Goal: Information Seeking & Learning: Learn about a topic

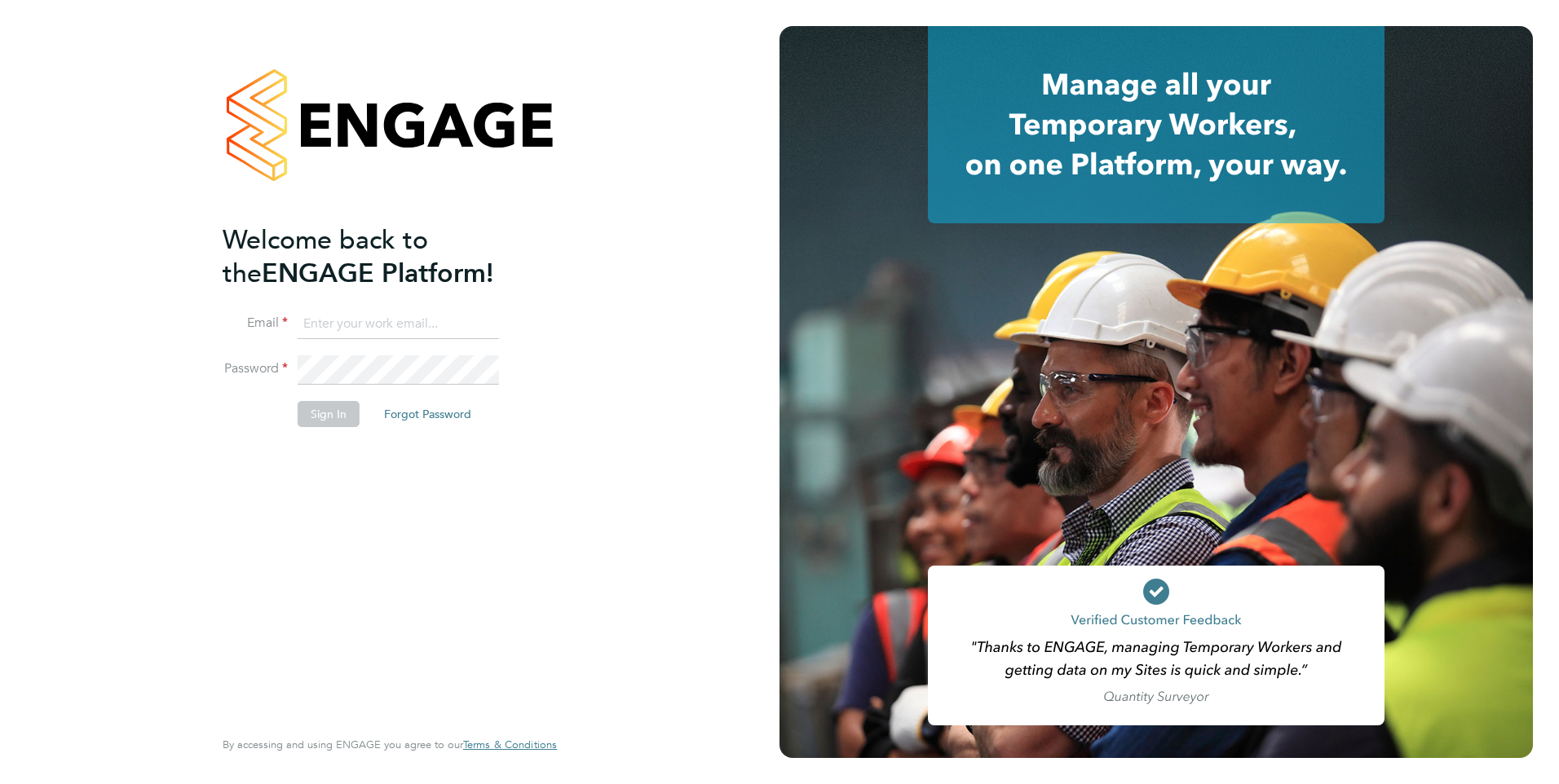
type input "[PERSON_NAME][EMAIL_ADDRESS][PERSON_NAME][DOMAIN_NAME]"
click at [313, 425] on button "Sign In" at bounding box center [329, 414] width 62 height 26
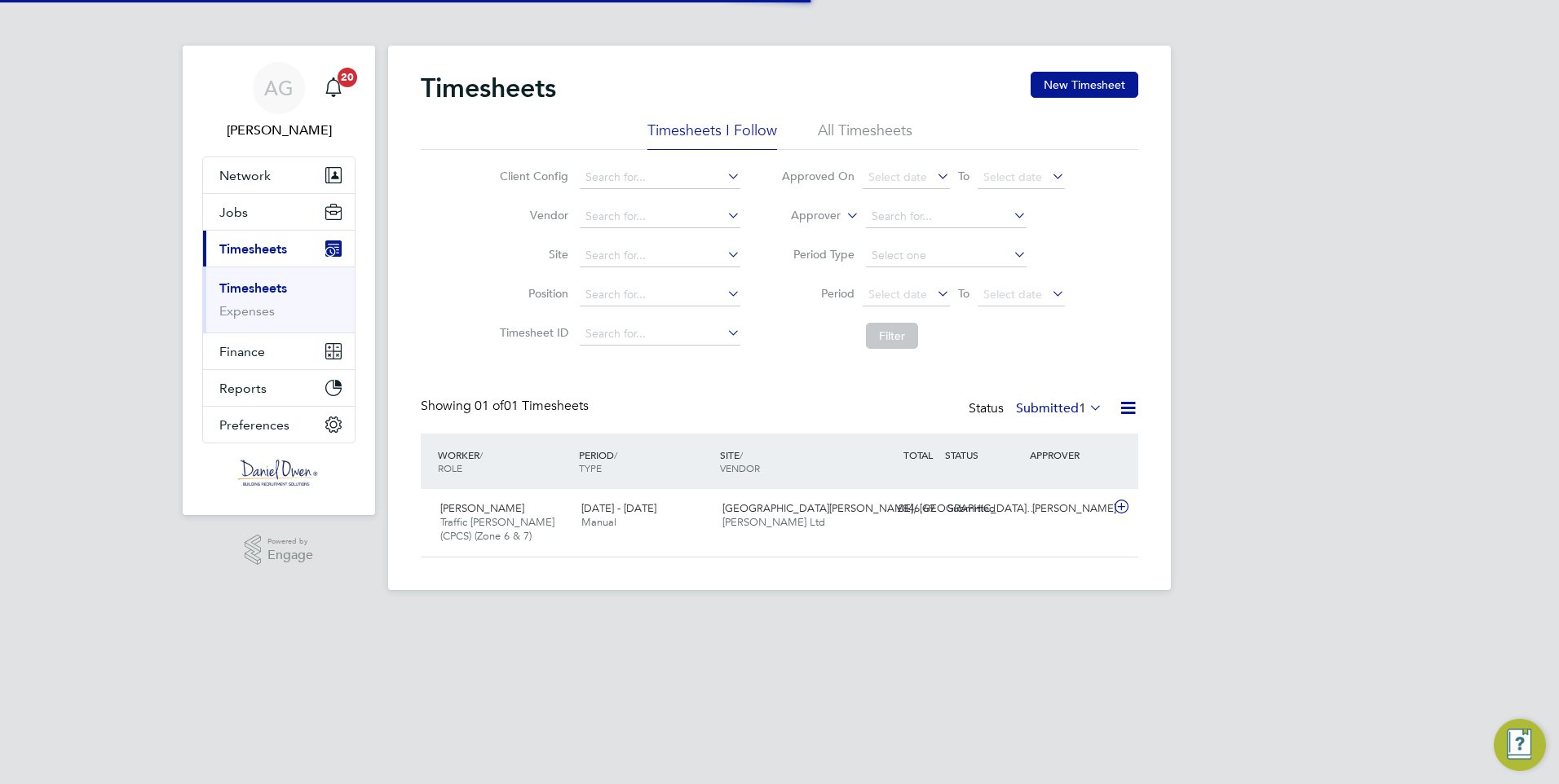
scroll to position [42, 142]
click at [240, 202] on button "Jobs" at bounding box center [279, 212] width 152 height 36
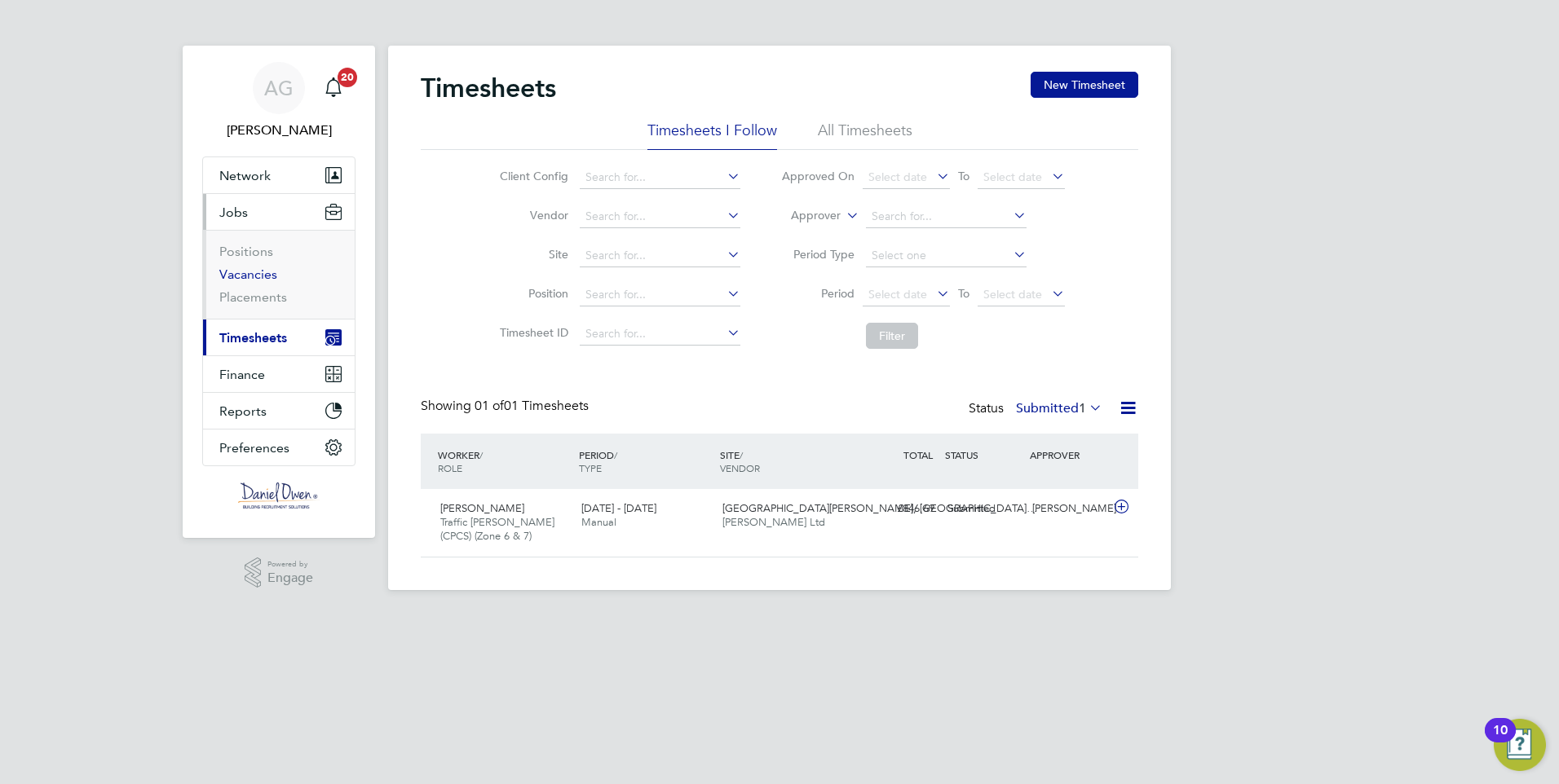
click at [257, 281] on link "Vacancies" at bounding box center [248, 274] width 58 height 16
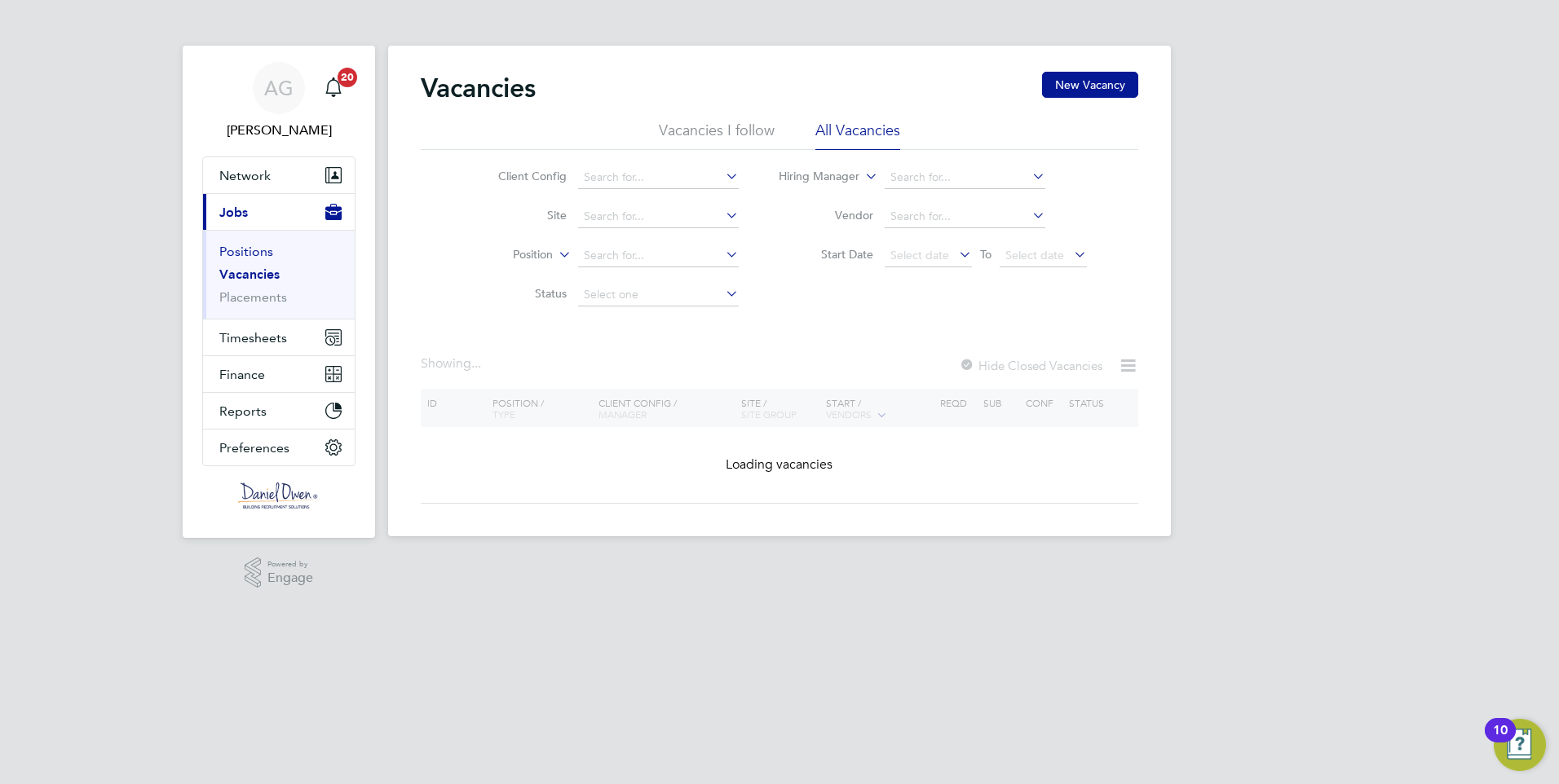
click at [254, 256] on link "Positions" at bounding box center [247, 251] width 54 height 16
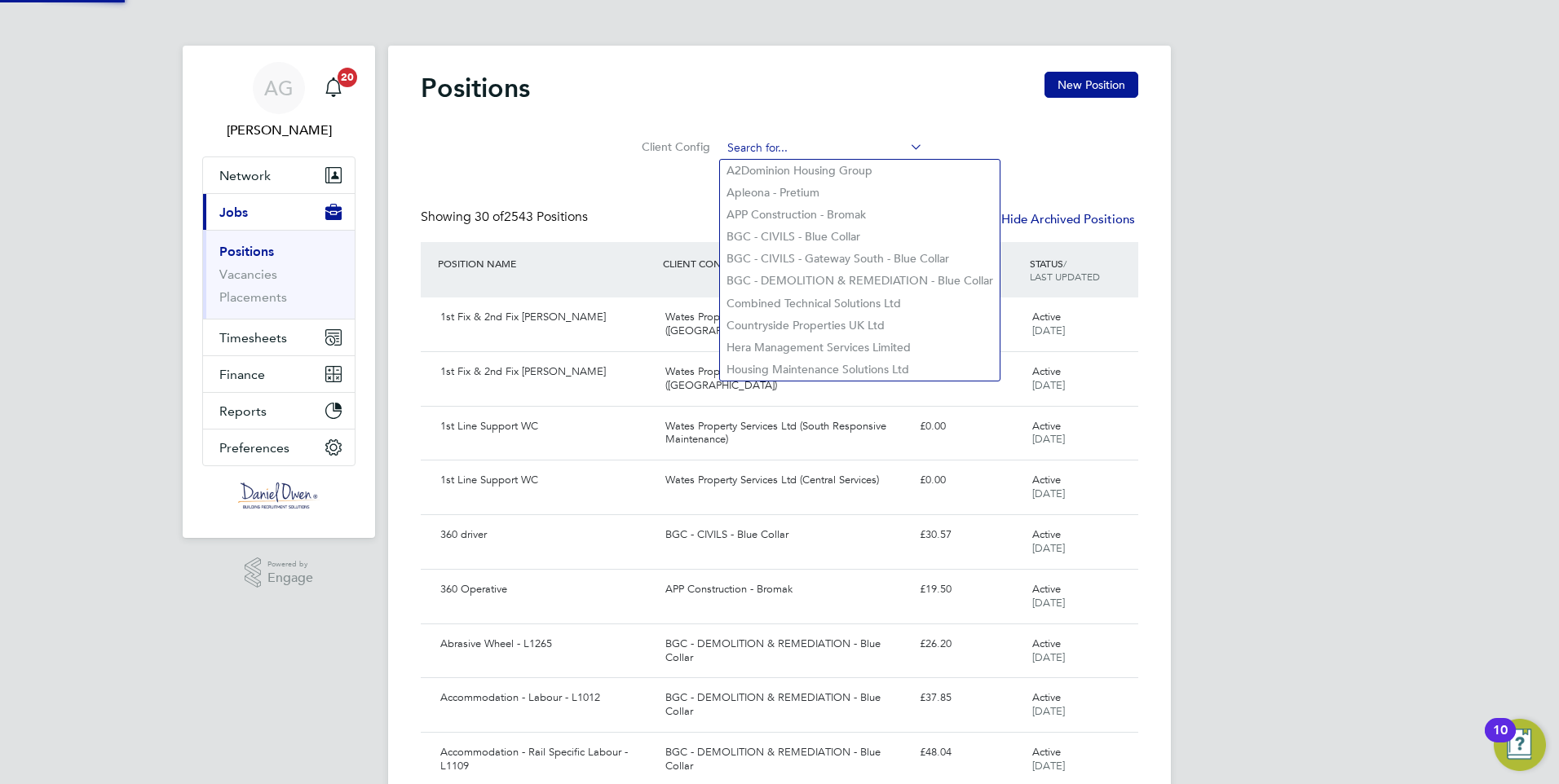
click at [804, 143] on input at bounding box center [822, 148] width 202 height 23
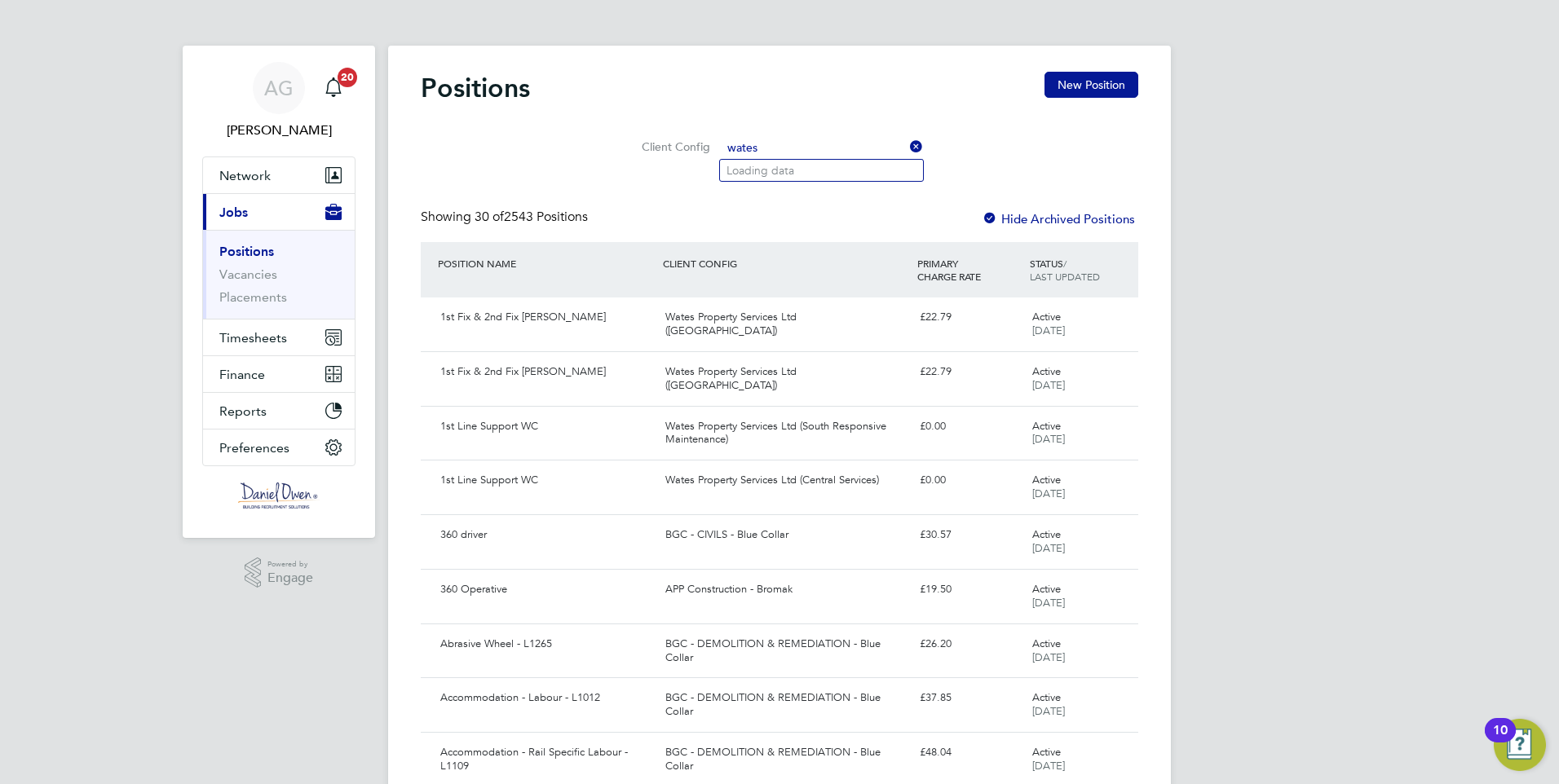
type input "A2Dominion Housing Group"
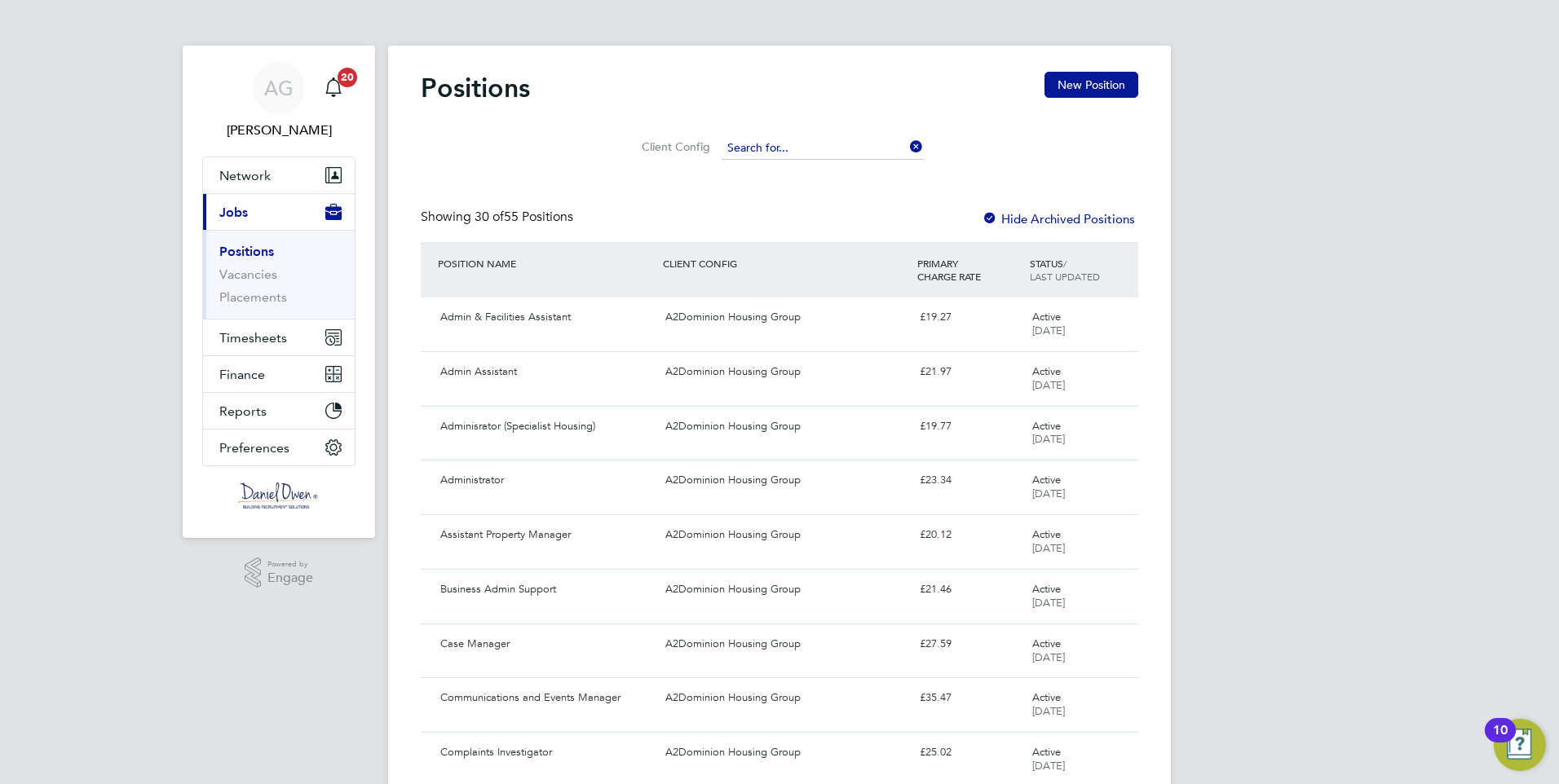
click at [880, 143] on input at bounding box center [822, 148] width 202 height 23
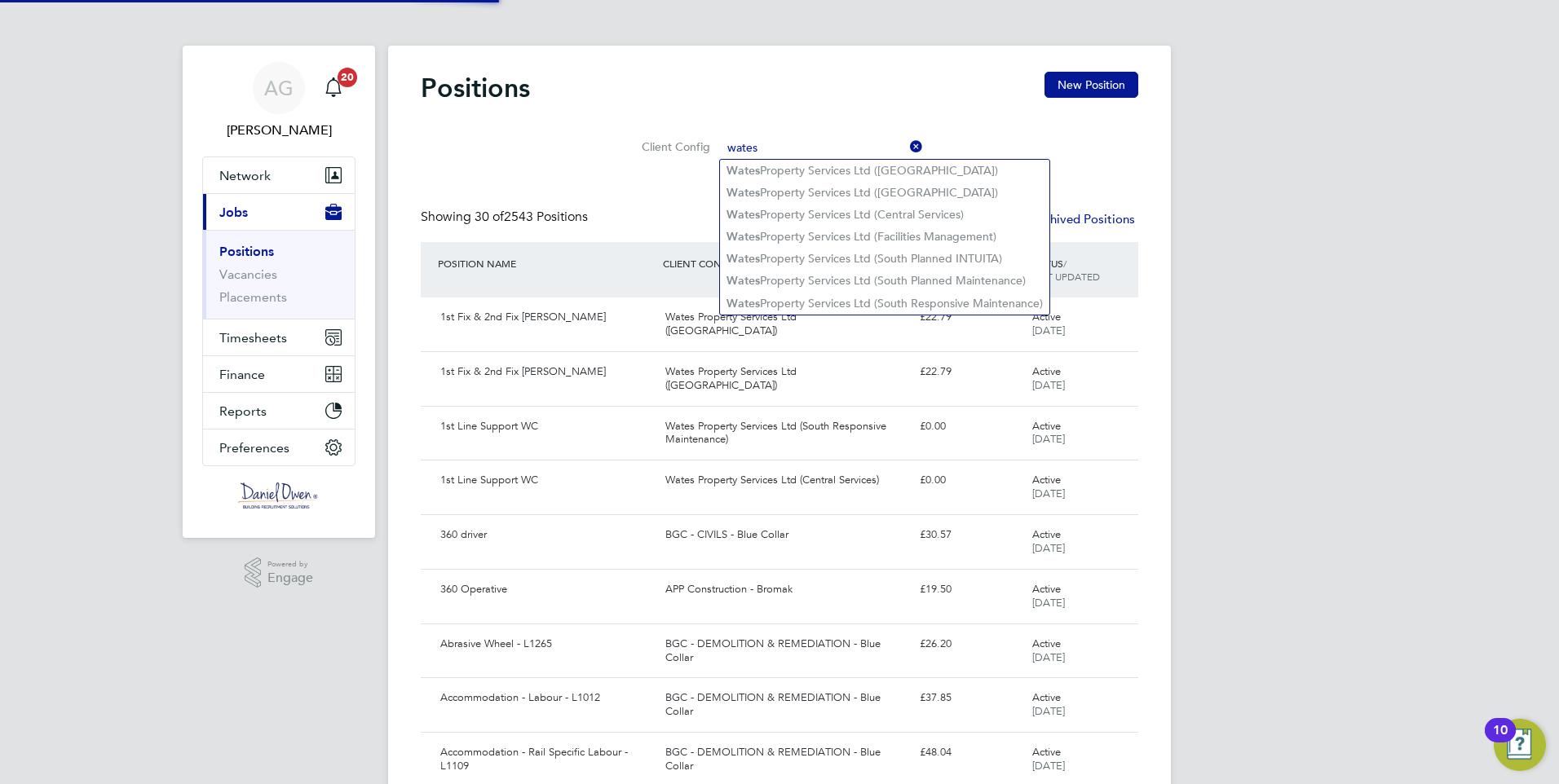
type input "Wates Property Services Ltd ([GEOGRAPHIC_DATA])"
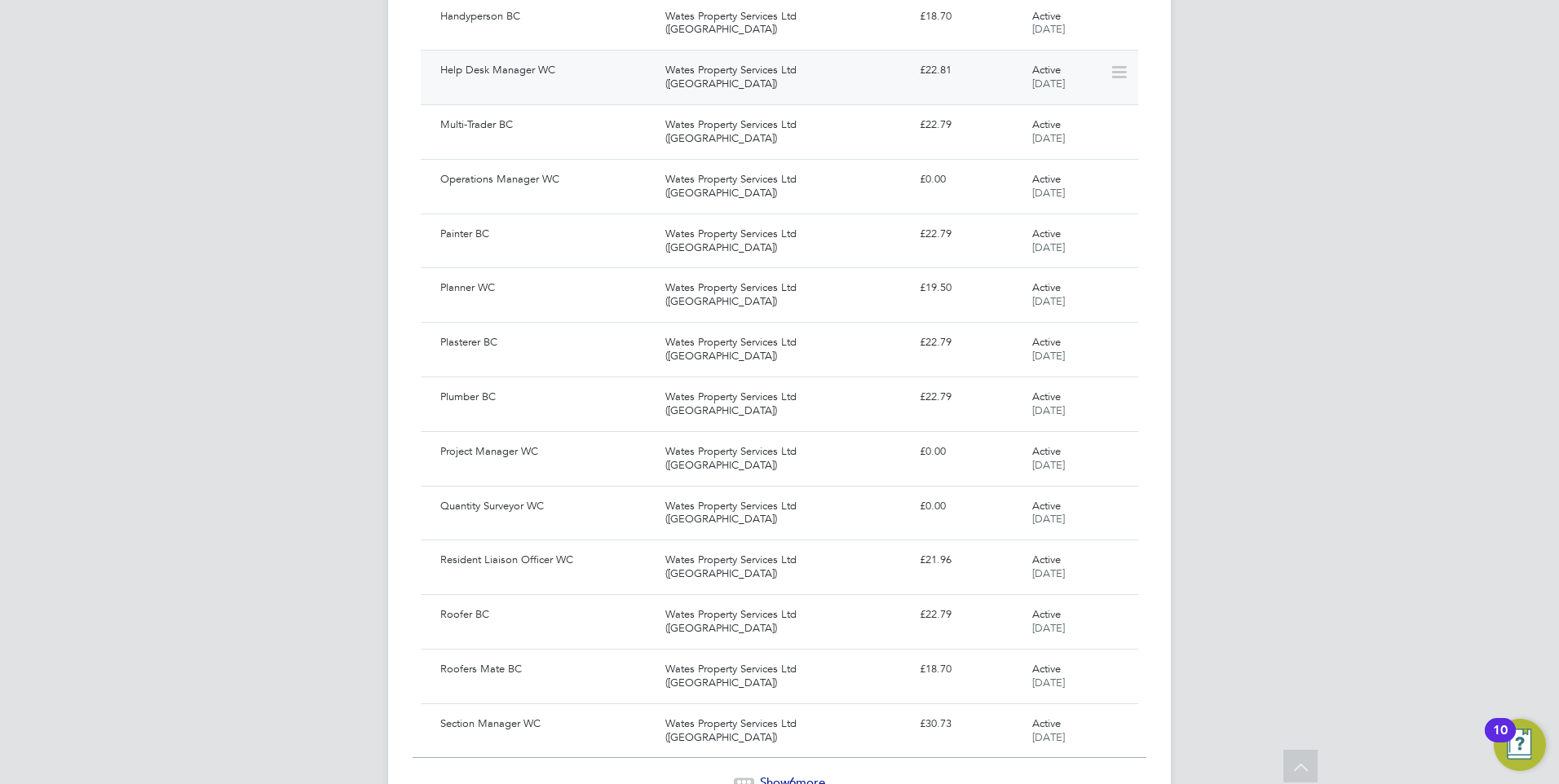
scroll to position [1253, 0]
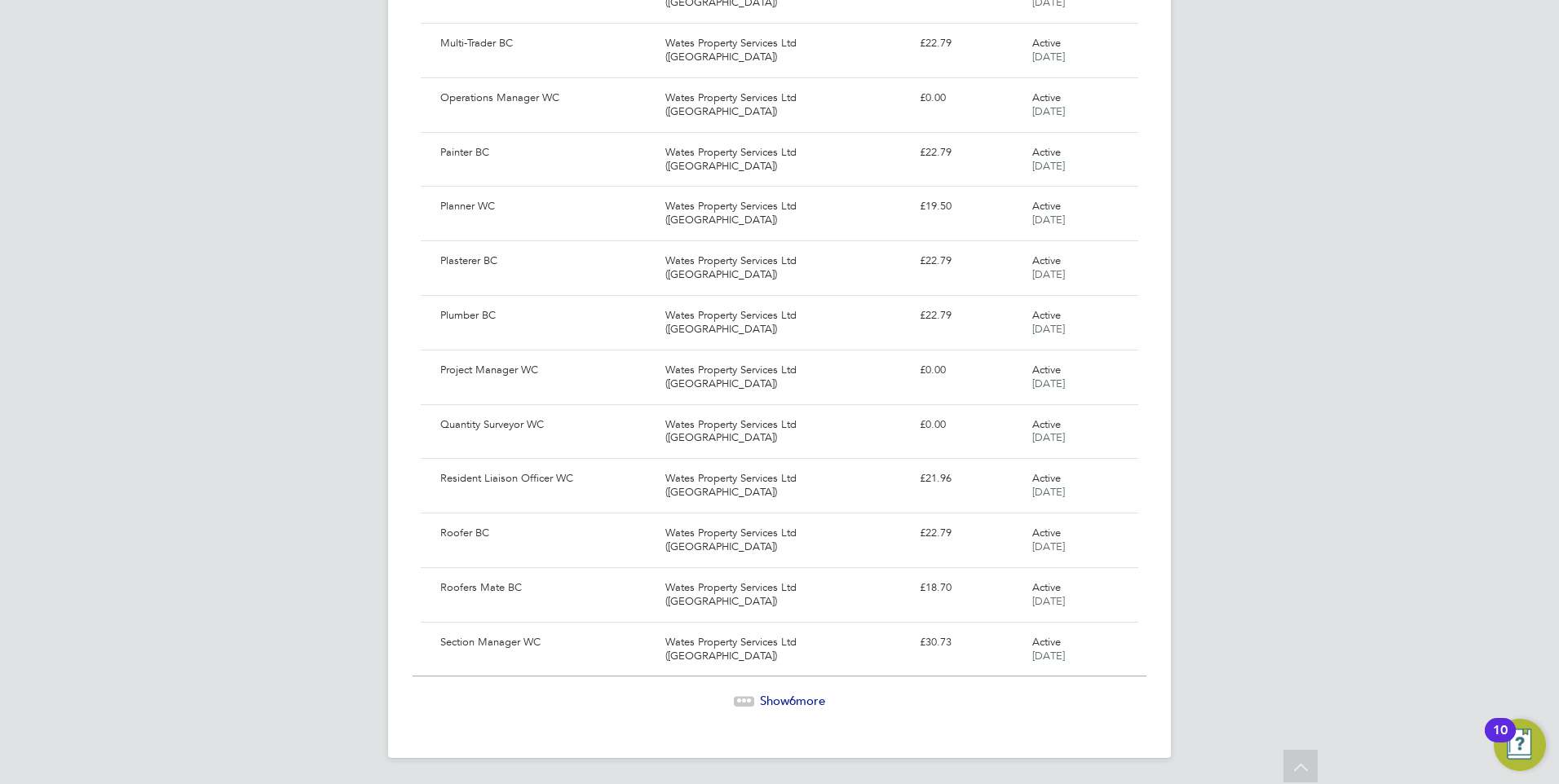
click at [793, 698] on span "6" at bounding box center [793, 700] width 7 height 16
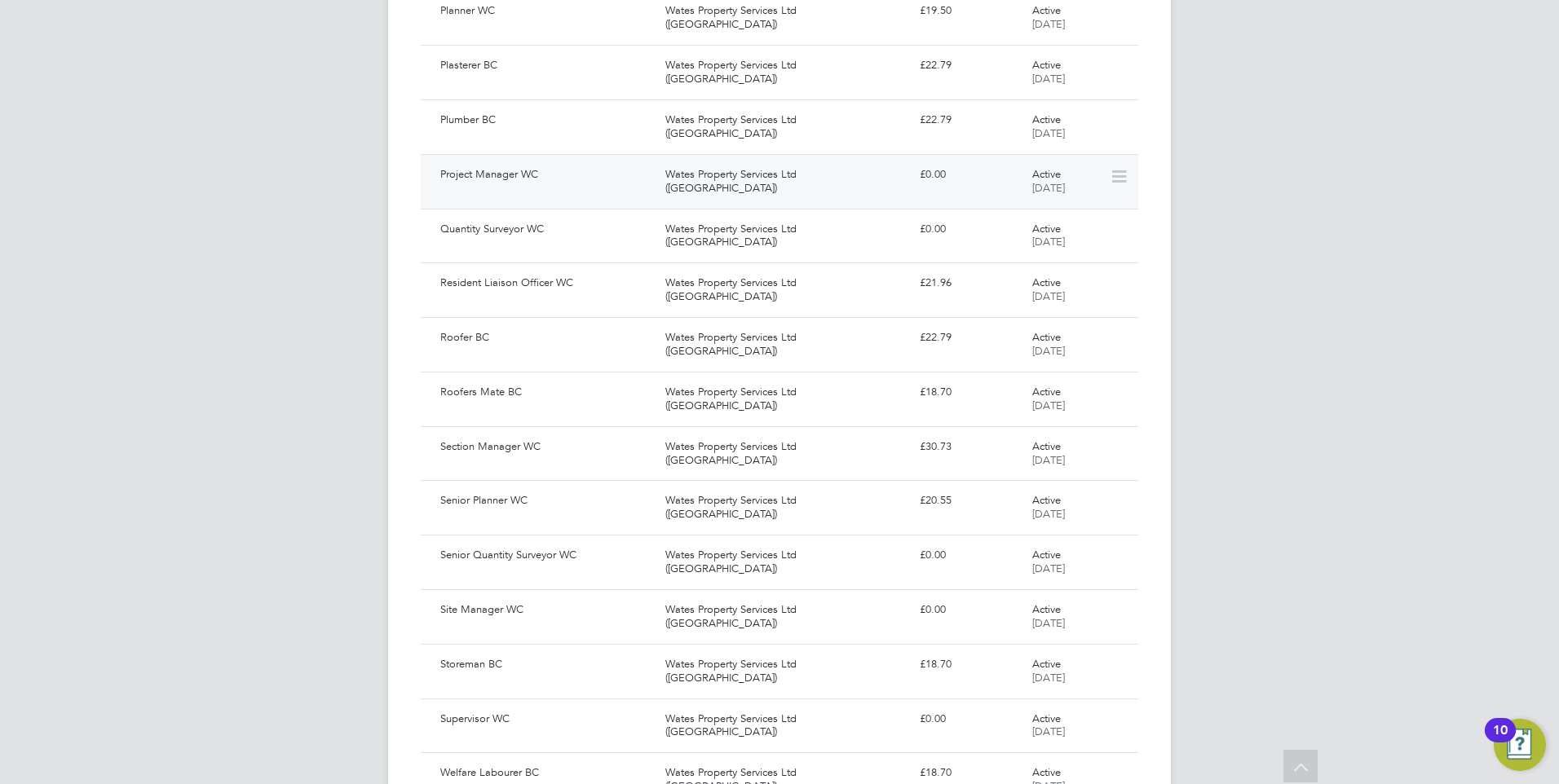
scroll to position [1531, 0]
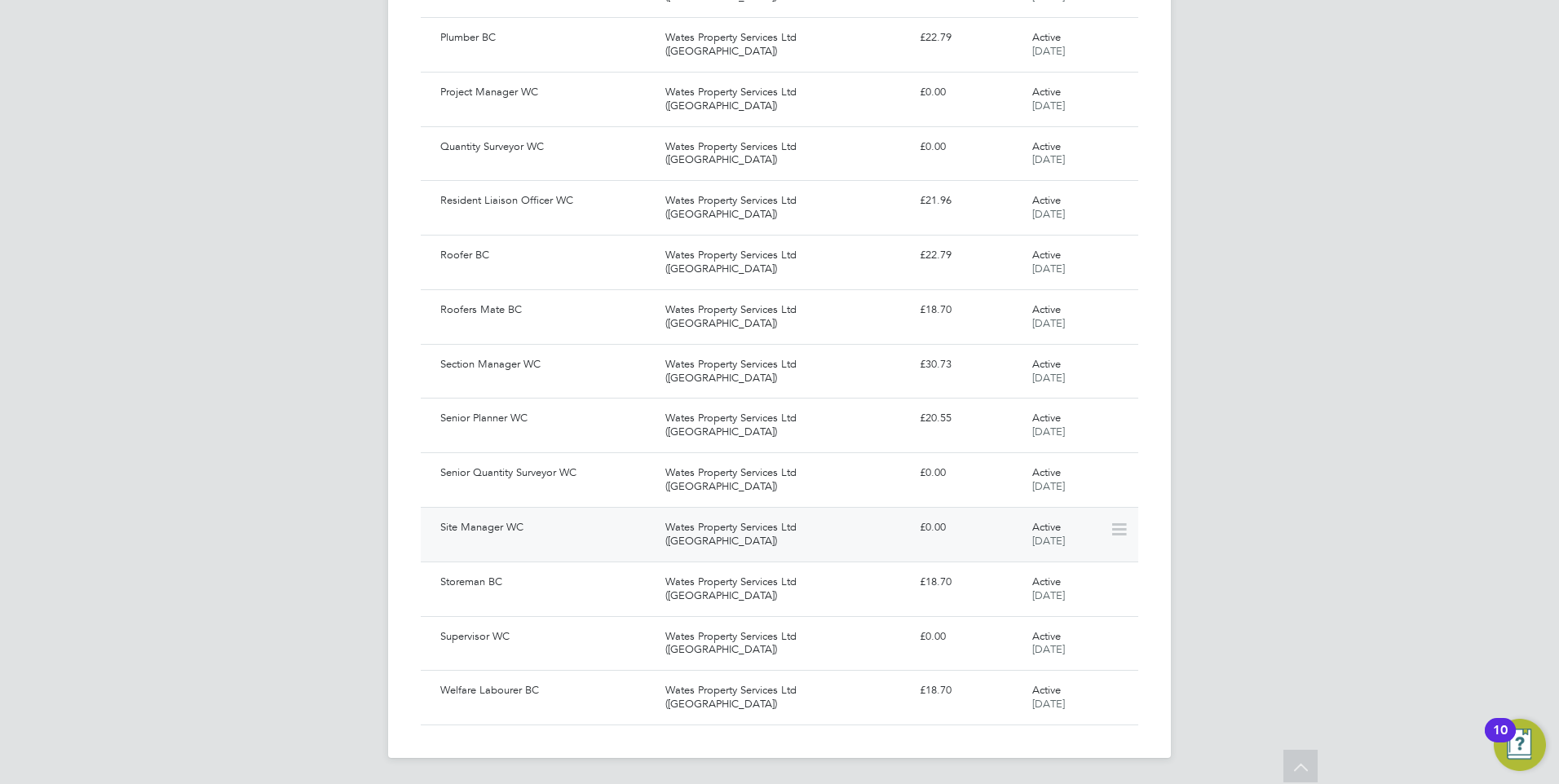
click at [712, 531] on div "Wates Property Services Ltd ([GEOGRAPHIC_DATA])" at bounding box center [785, 534] width 254 height 41
click at [708, 525] on div "Wates Property Services Ltd ([GEOGRAPHIC_DATA])" at bounding box center [785, 534] width 254 height 41
click at [544, 472] on div "Senior Quantity Surveyor WC" at bounding box center [546, 472] width 225 height 27
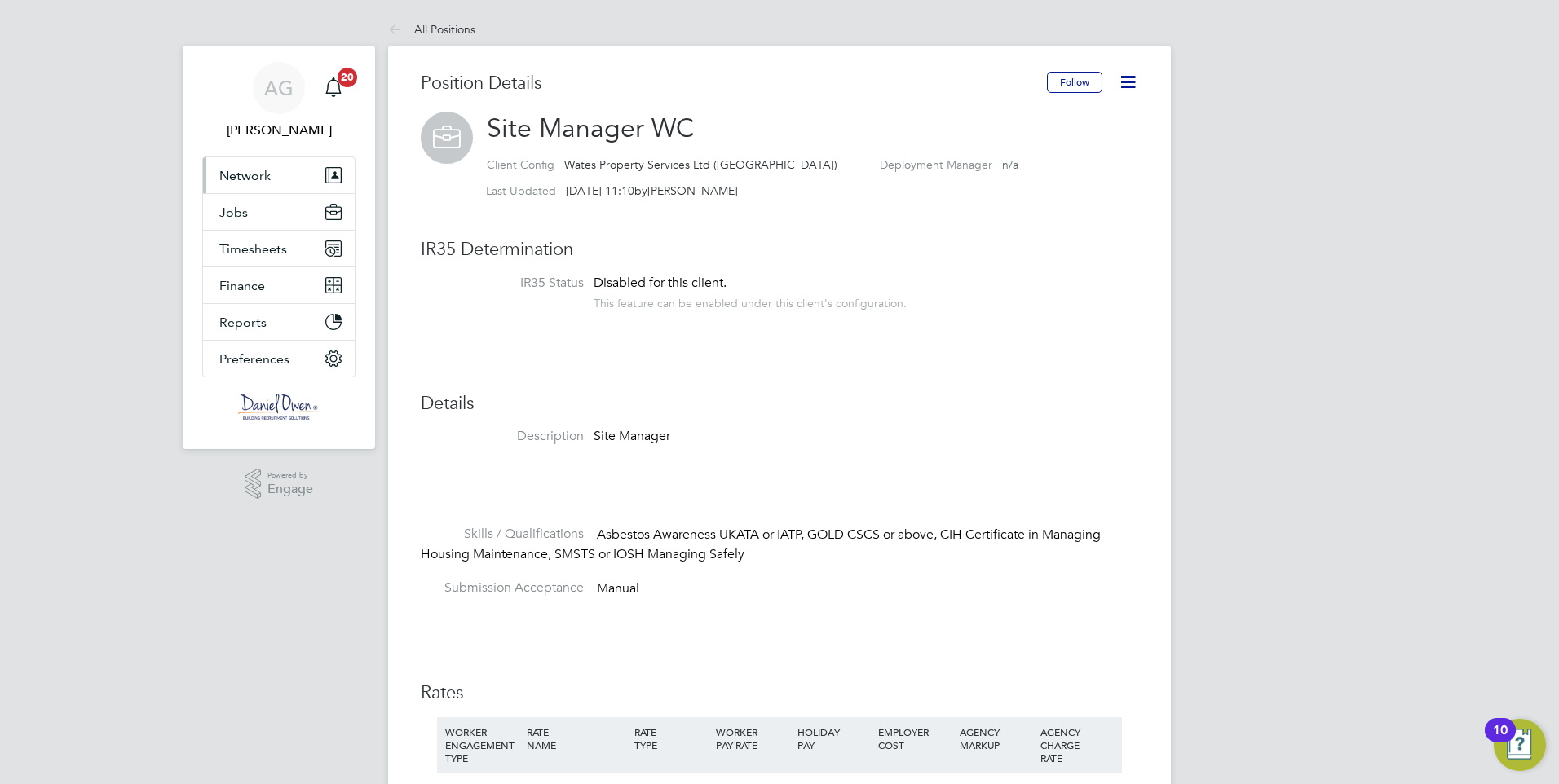
click at [304, 172] on button "Network" at bounding box center [279, 175] width 152 height 36
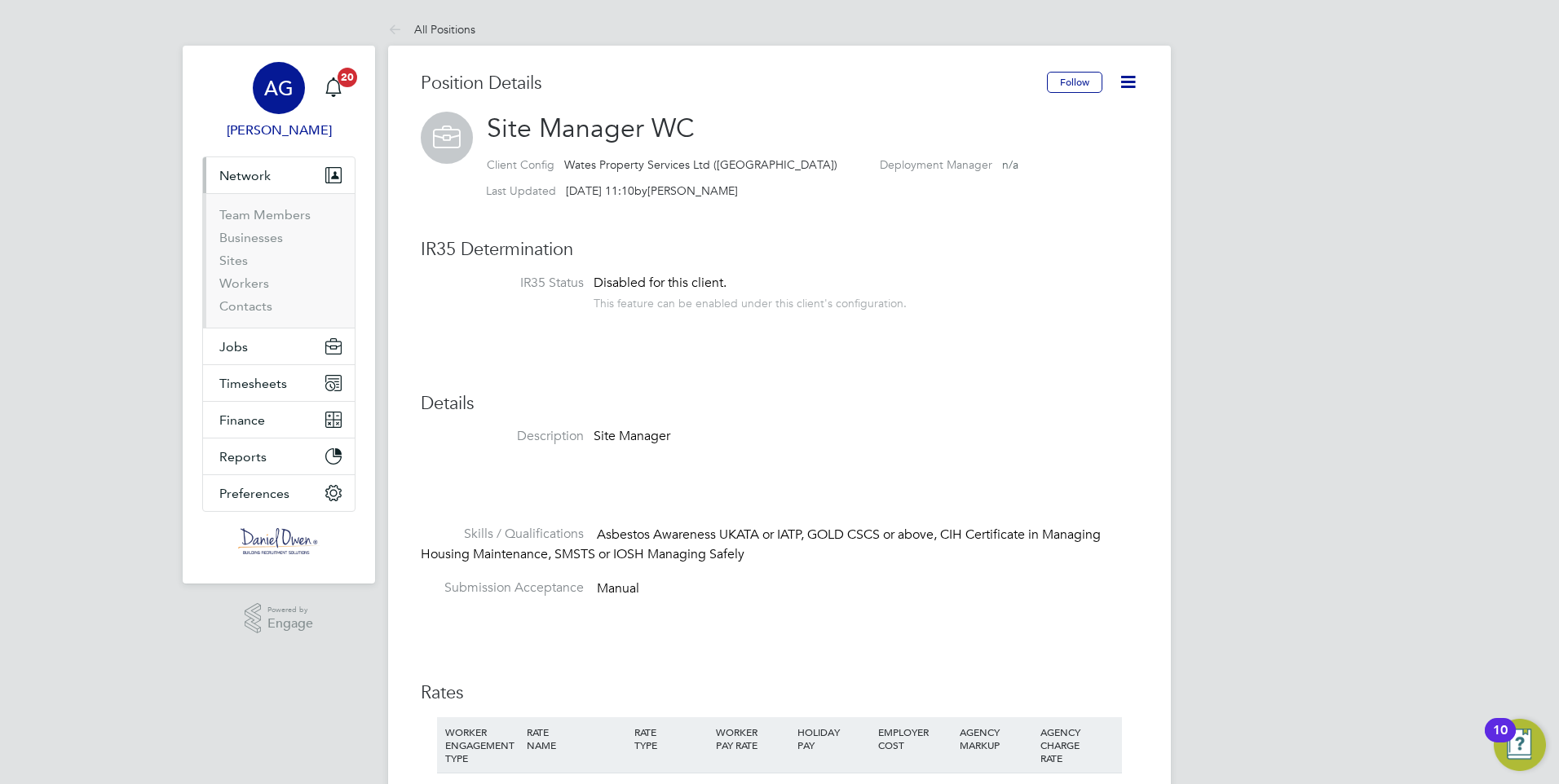
click at [242, 108] on link "AG [PERSON_NAME]" at bounding box center [279, 101] width 153 height 78
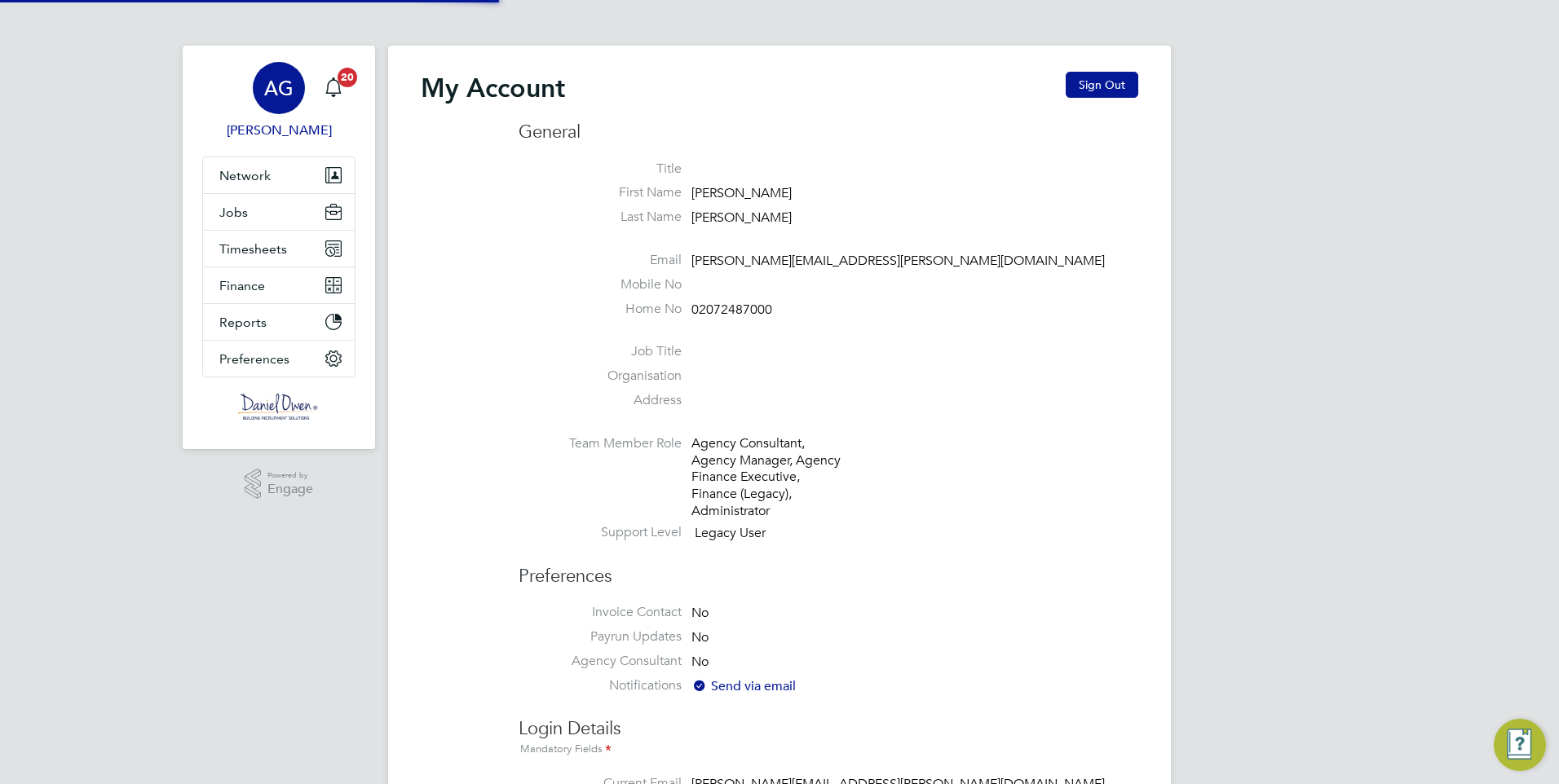
type input "amy.garcia@danielowen.co.uk"
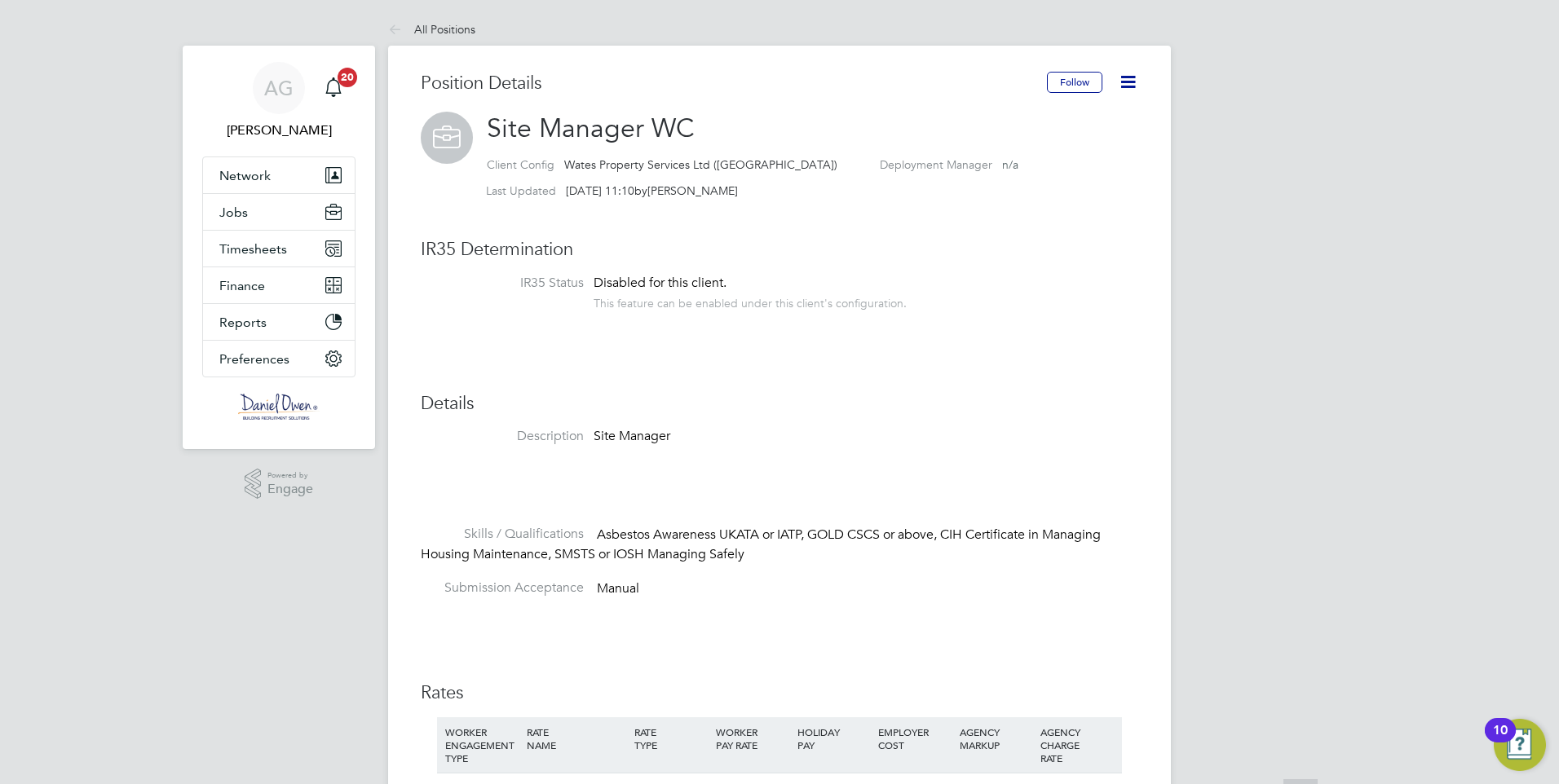
scroll to position [245, 0]
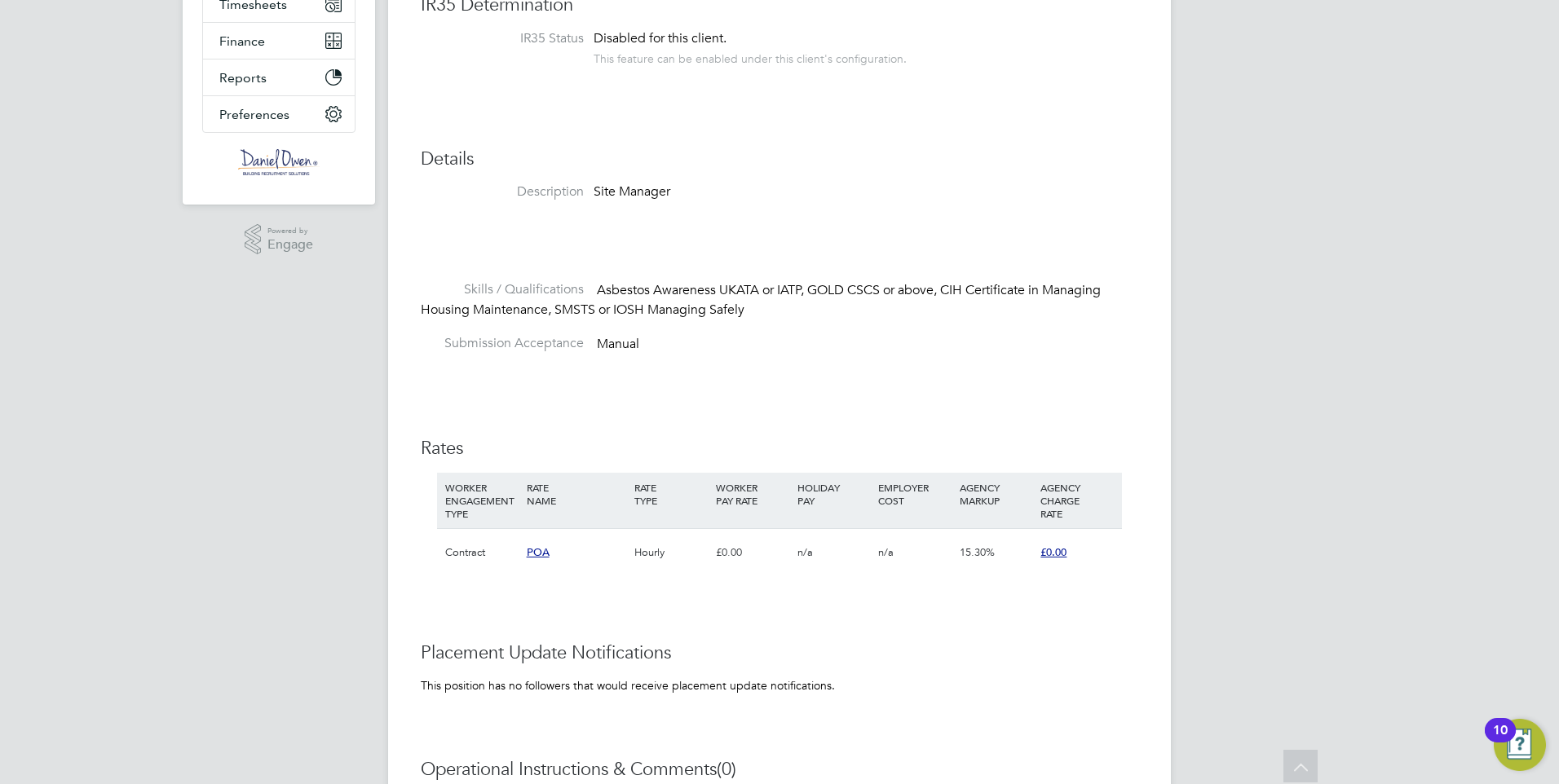
click at [535, 552] on span "POA" at bounding box center [538, 551] width 23 height 14
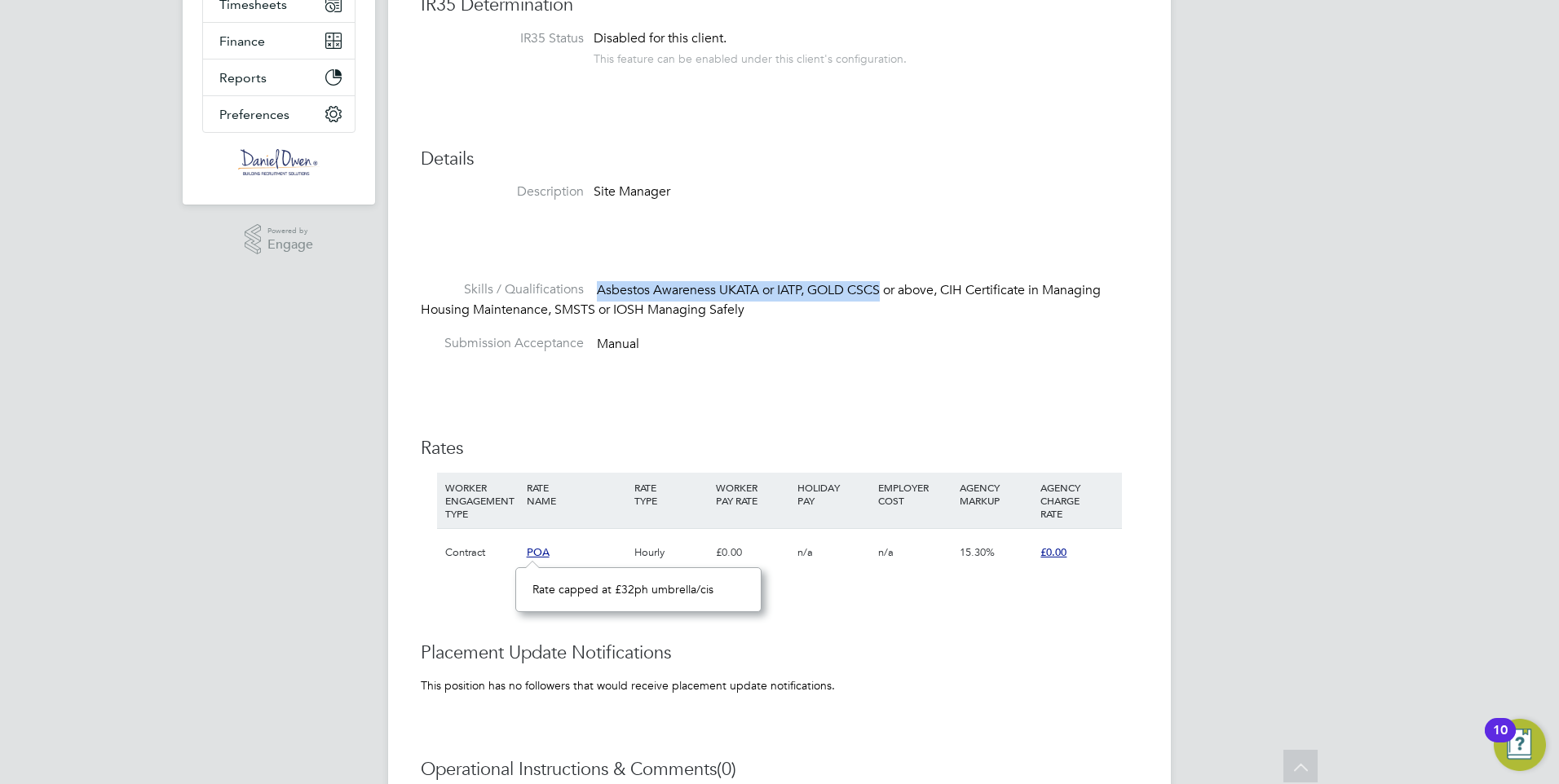
drag, startPoint x: 597, startPoint y: 291, endPoint x: 886, endPoint y: 287, distance: 289.0
click at [886, 287] on span "Asbestos Awareness UKATA or IATP, GOLD CSCS or above, CIH Certificate in Managi…" at bounding box center [760, 301] width 680 height 36
copy span "Asbestos Awareness UKATA or IATP, GOLD CSCS"
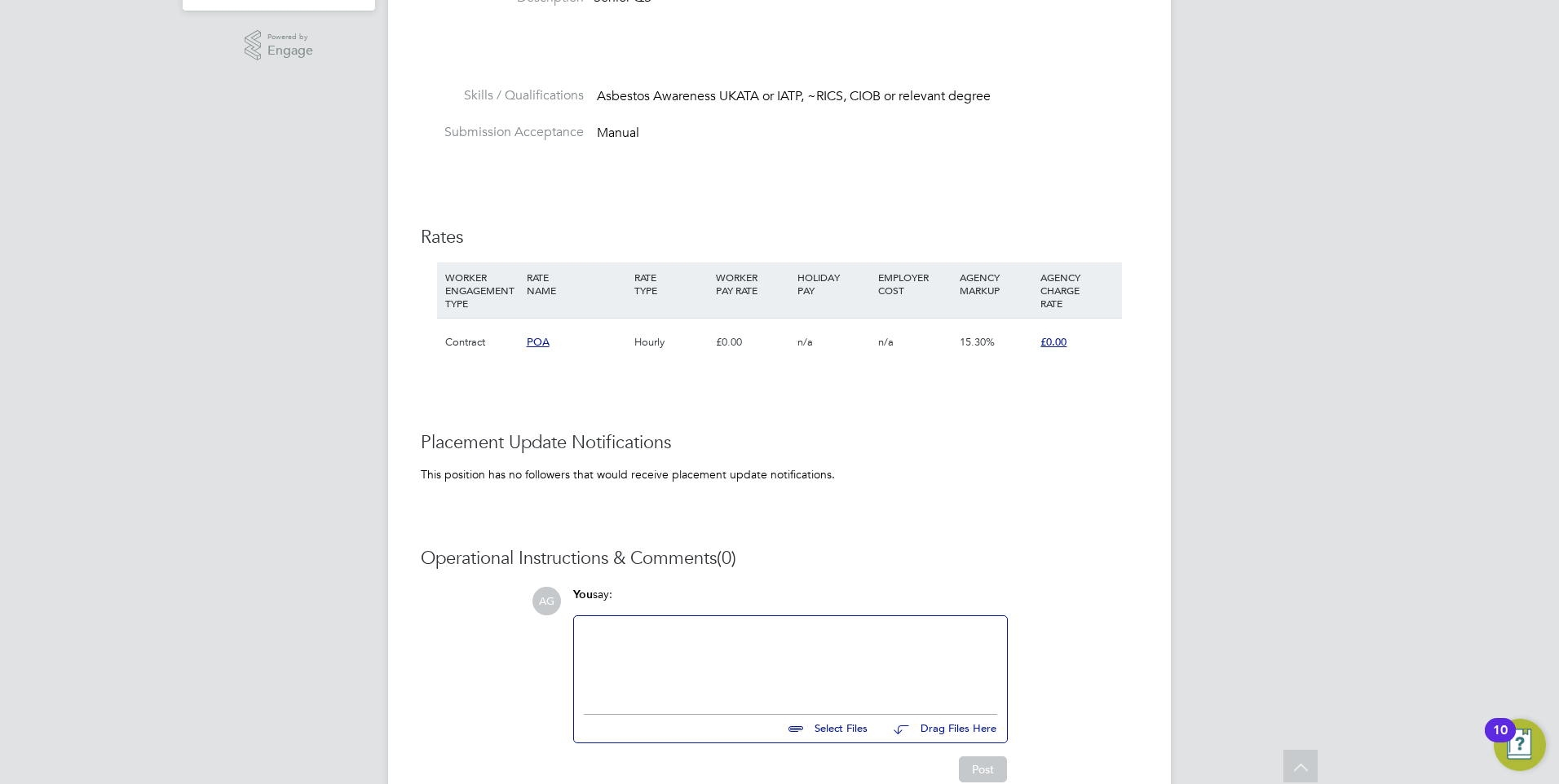
scroll to position [520, 0]
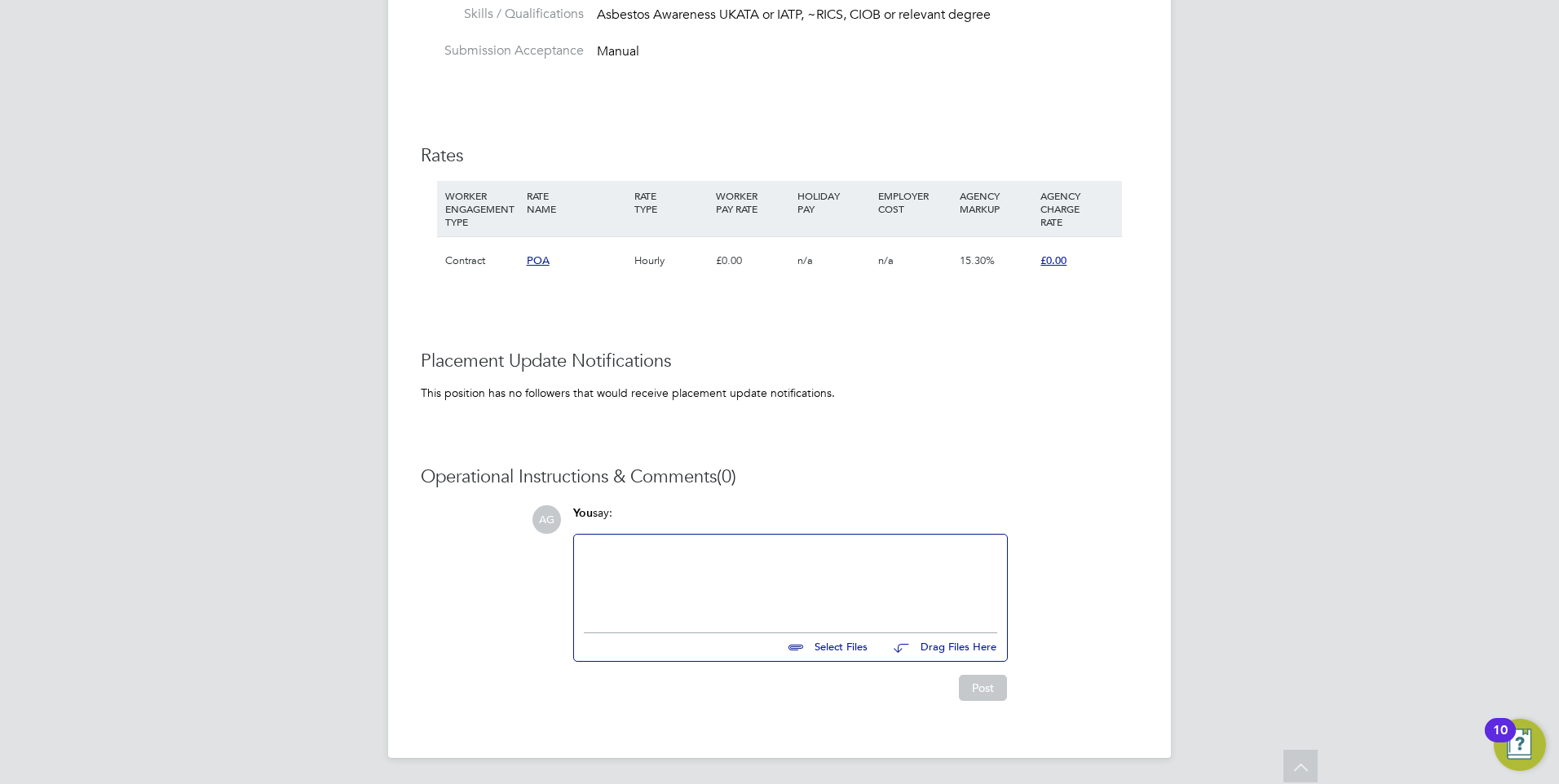
click at [530, 258] on span "POA" at bounding box center [538, 260] width 23 height 14
